Goal: Use online tool/utility: Obtain resource

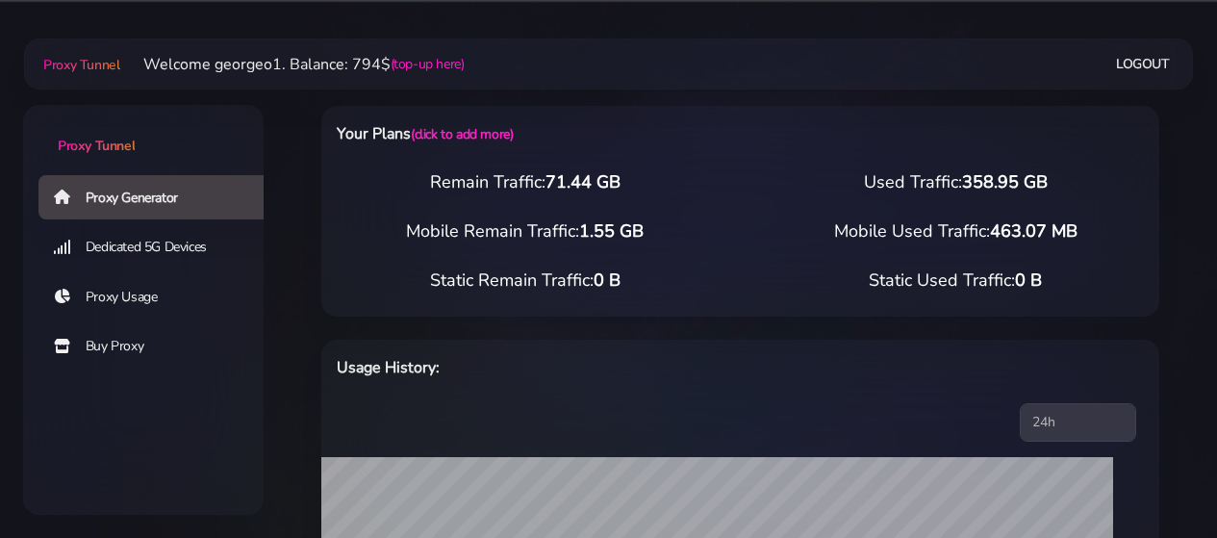
select select "US"
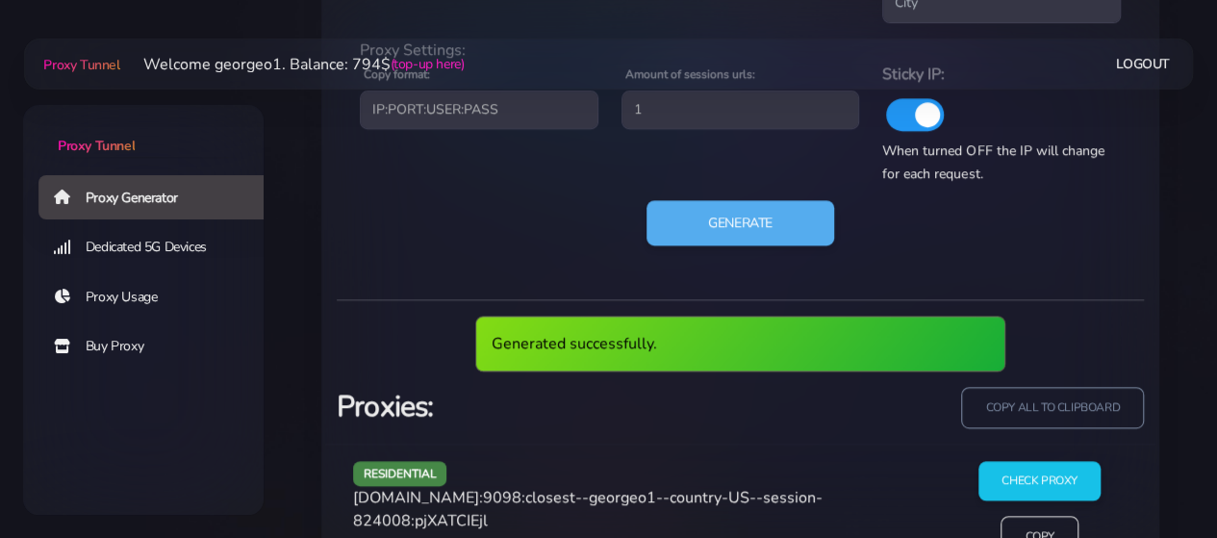
click at [455, 496] on span "[DOMAIN_NAME]:9098:closest--georgeo1--country-US--session-824008:pjXATCIEjl" at bounding box center [588, 509] width 470 height 44
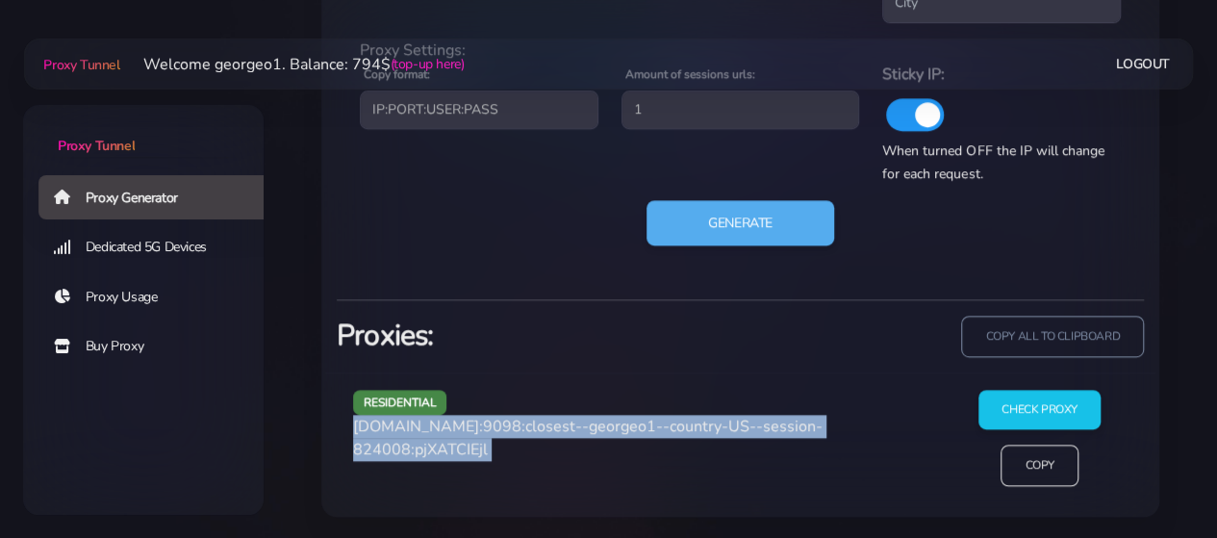
click at [455, 496] on div "residential [DOMAIN_NAME]:9098:closest--georgeo1--country-US--session-824008:pj…" at bounding box center [641, 446] width 598 height 112
copy div "[DOMAIN_NAME]:9098:closest--georgeo1--country-US--session-824008:pjXATCIEjl"
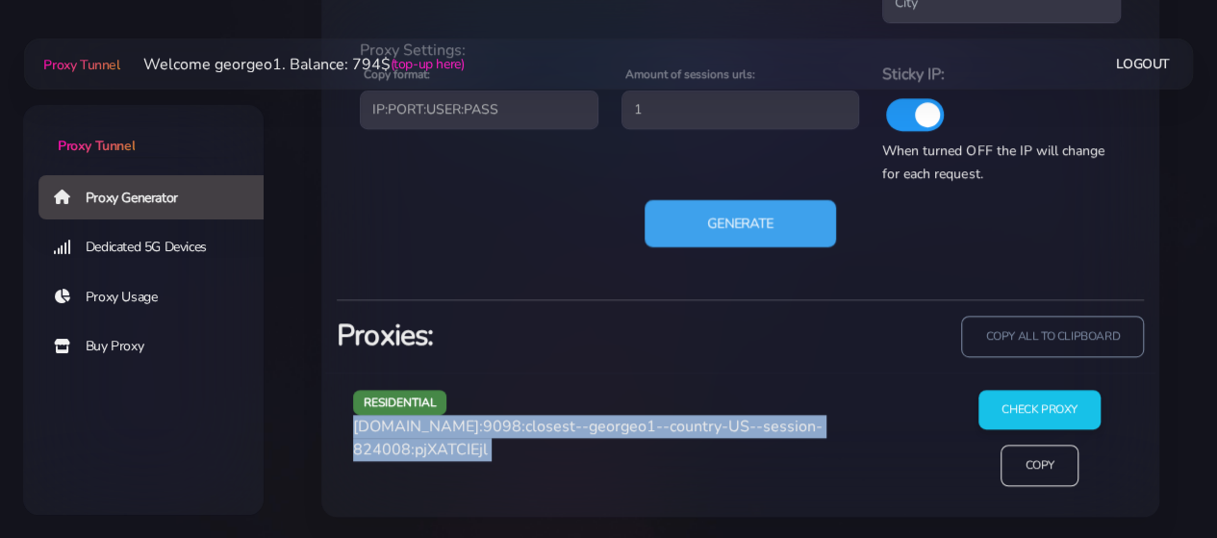
click at [688, 209] on button "Generate" at bounding box center [740, 222] width 191 height 47
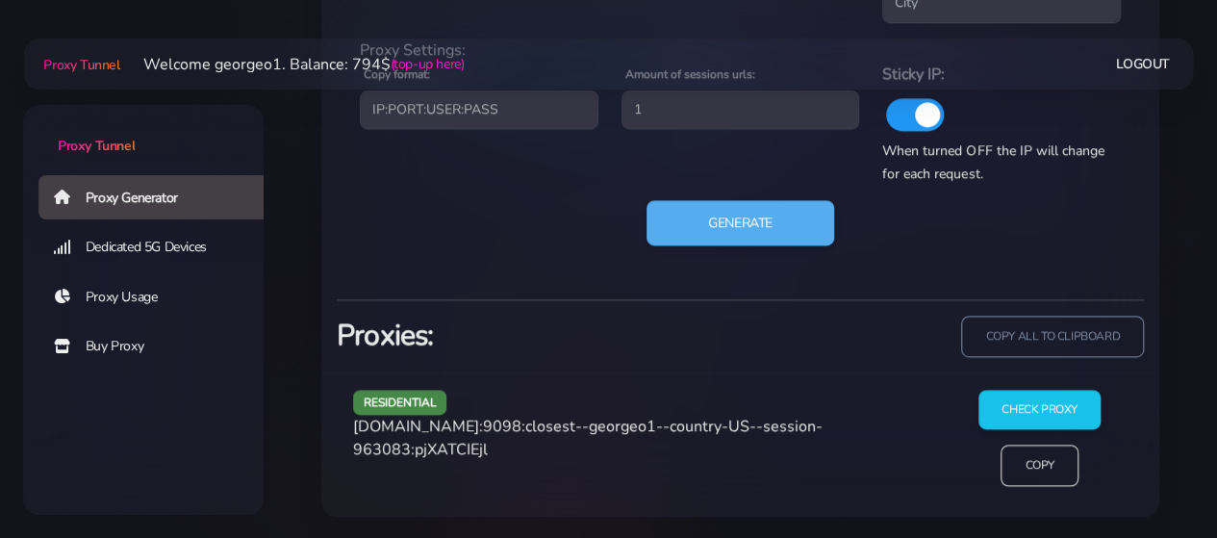
click at [454, 499] on div "residential [DOMAIN_NAME]:9098:closest--georgeo1--country-US--session-963083:pj…" at bounding box center [740, 444] width 830 height 144
click at [417, 424] on span "[DOMAIN_NAME]:9098:closest--georgeo1--country-US--session-963083:pjXATCIEjl" at bounding box center [588, 438] width 470 height 44
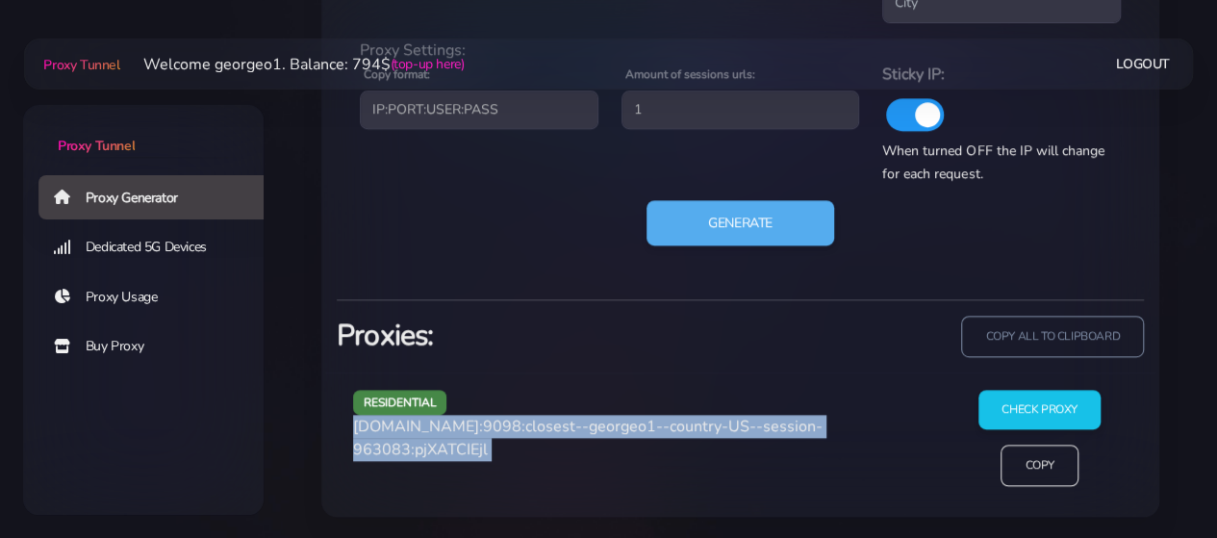
click at [417, 424] on span "[DOMAIN_NAME]:9098:closest--georgeo1--country-US--session-963083:pjXATCIEjl" at bounding box center [588, 438] width 470 height 44
copy div "[DOMAIN_NAME]:9098:closest--georgeo1--country-US--session-963083:pjXATCIEjl"
